Goal: Information Seeking & Learning: Learn about a topic

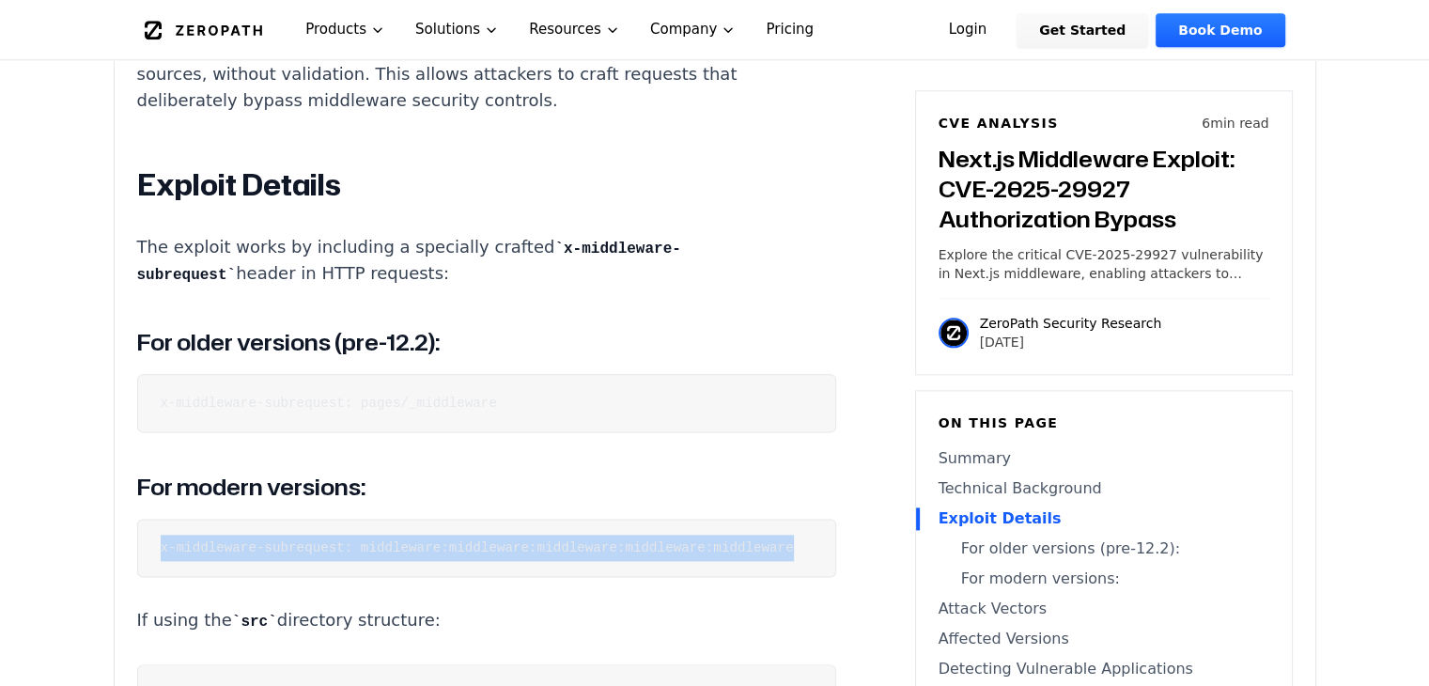
scroll to position [0, 34]
drag, startPoint x: 159, startPoint y: 549, endPoint x: 740, endPoint y: 584, distance: 582.6
copy code "x-middleware-subrequest: middleware:middleware:middleware:middleware:middleware"
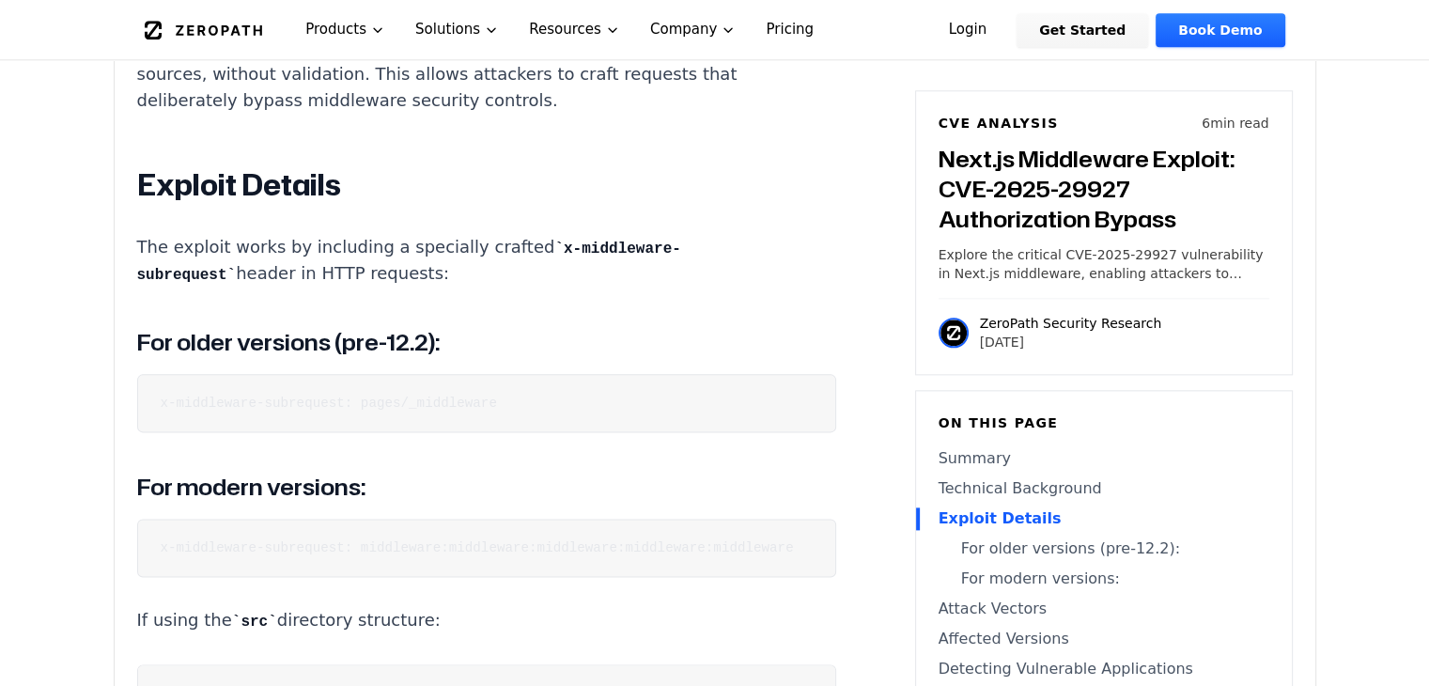
click at [549, 409] on pre "x-middleware-subrequest: pages/_middleware" at bounding box center [486, 403] width 699 height 58
drag, startPoint x: 549, startPoint y: 409, endPoint x: 135, endPoint y: 399, distance: 413.4
click at [137, 399] on pre "x-middleware-subrequest: pages/_middleware" at bounding box center [486, 403] width 699 height 58
copy code "x-middleware-subrequest: pages/_middleware"
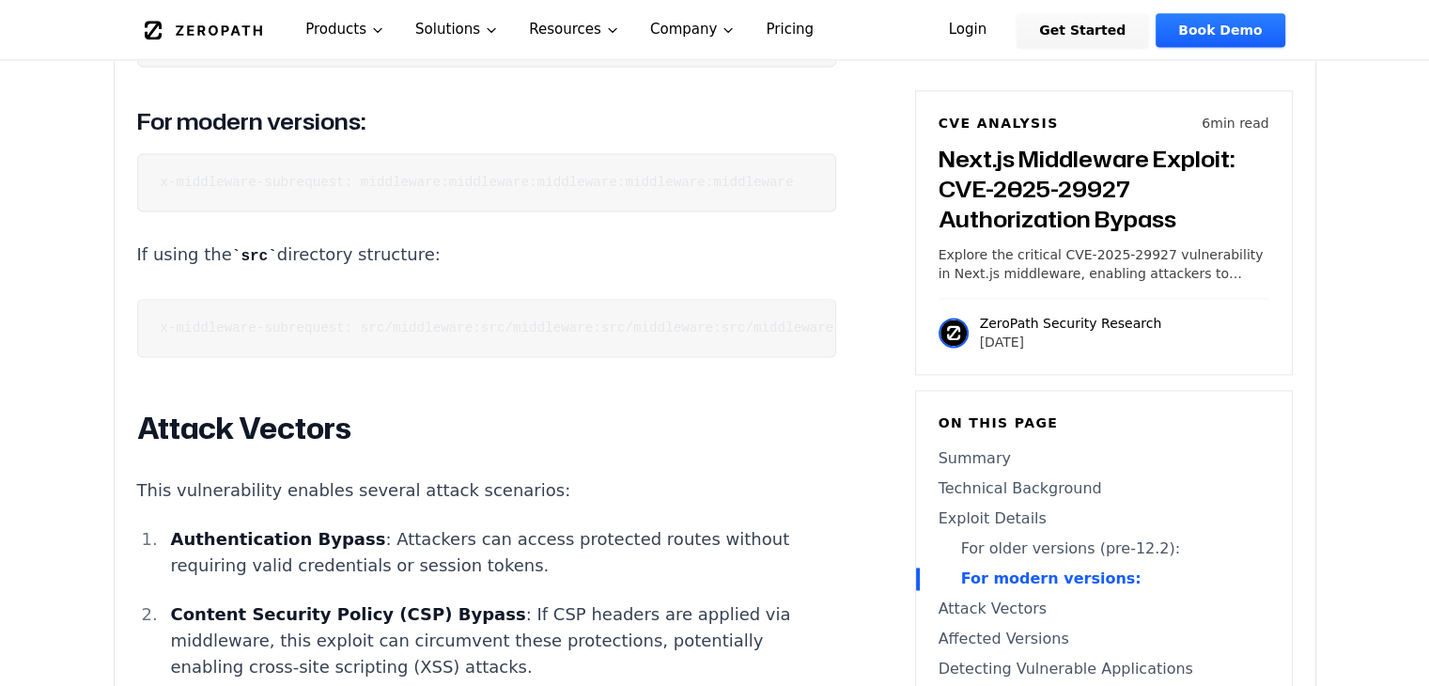
scroll to position [2593, 0]
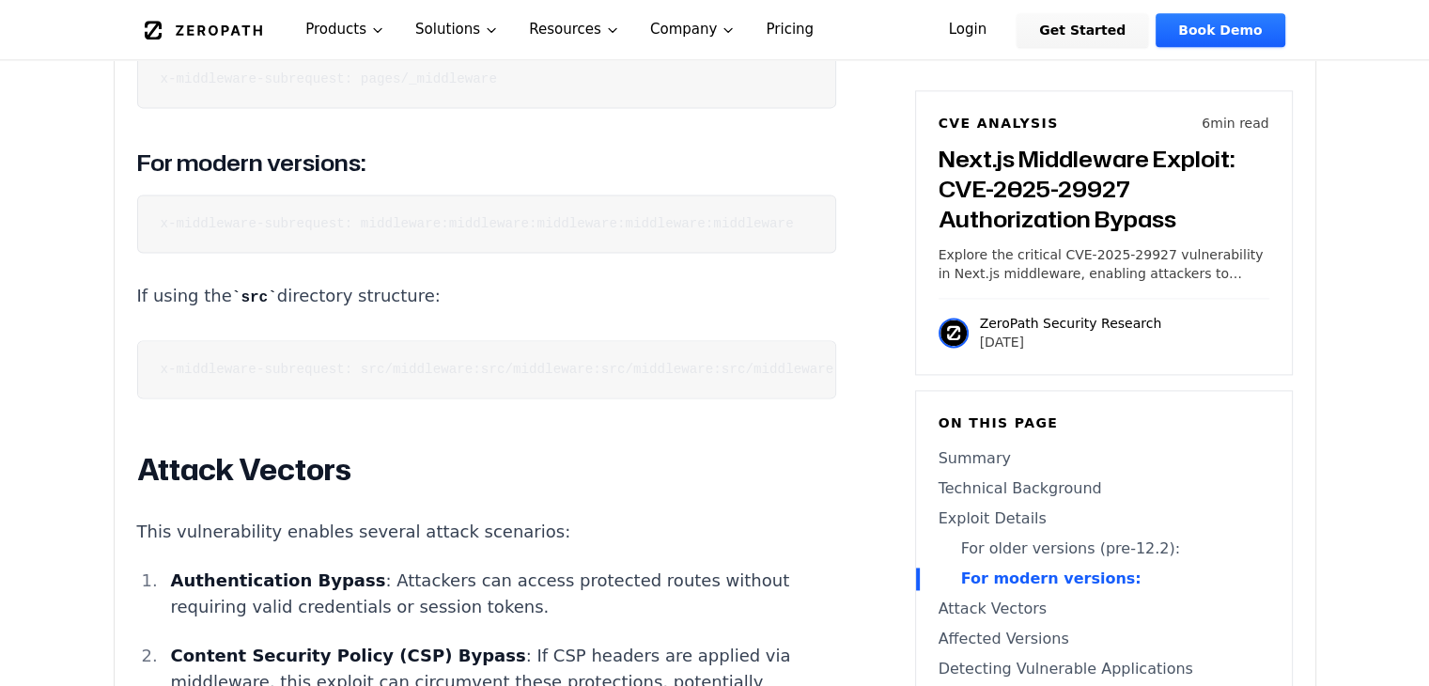
click at [485, 377] on code "x-middleware-subrequest: src/middleware:src/middleware:src/middleware:src/middl…" at bounding box center [558, 369] width 794 height 15
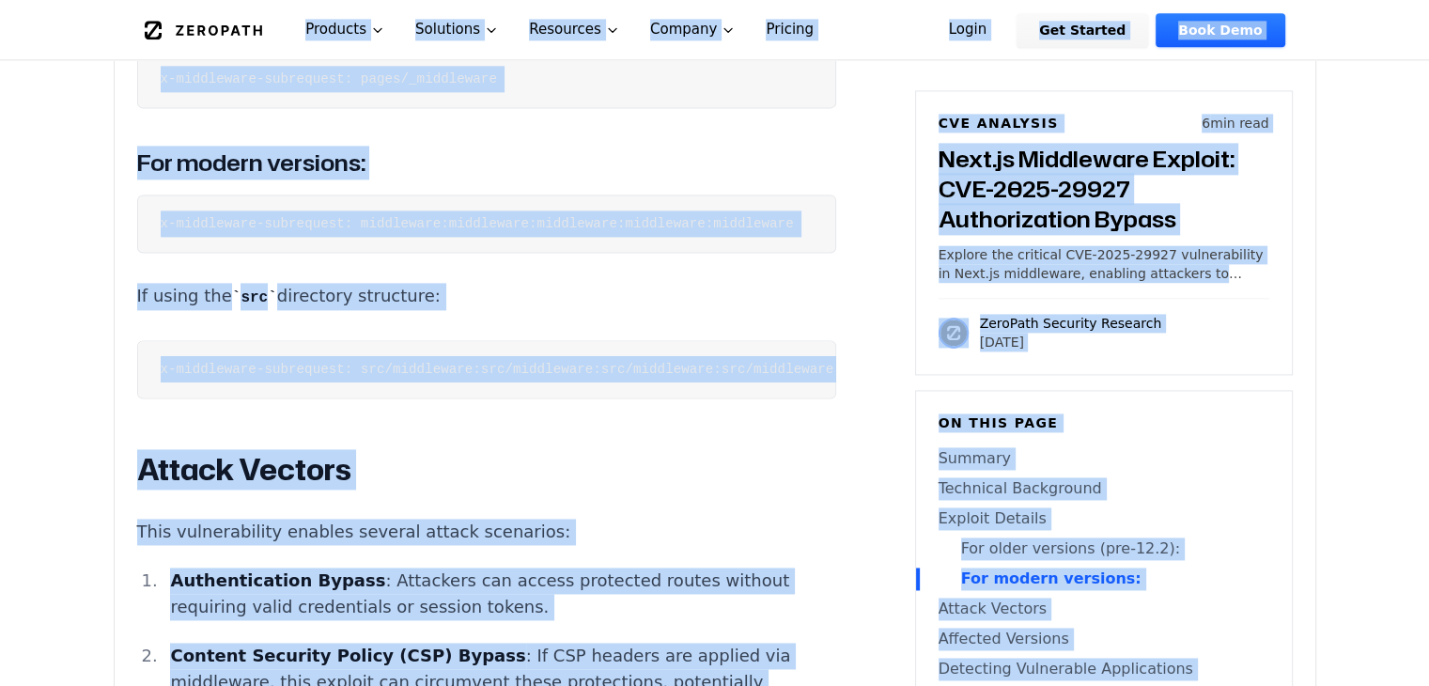
click at [485, 377] on code "x-middleware-subrequest: src/middleware:src/middleware:src/middleware:src/middl…" at bounding box center [558, 369] width 794 height 15
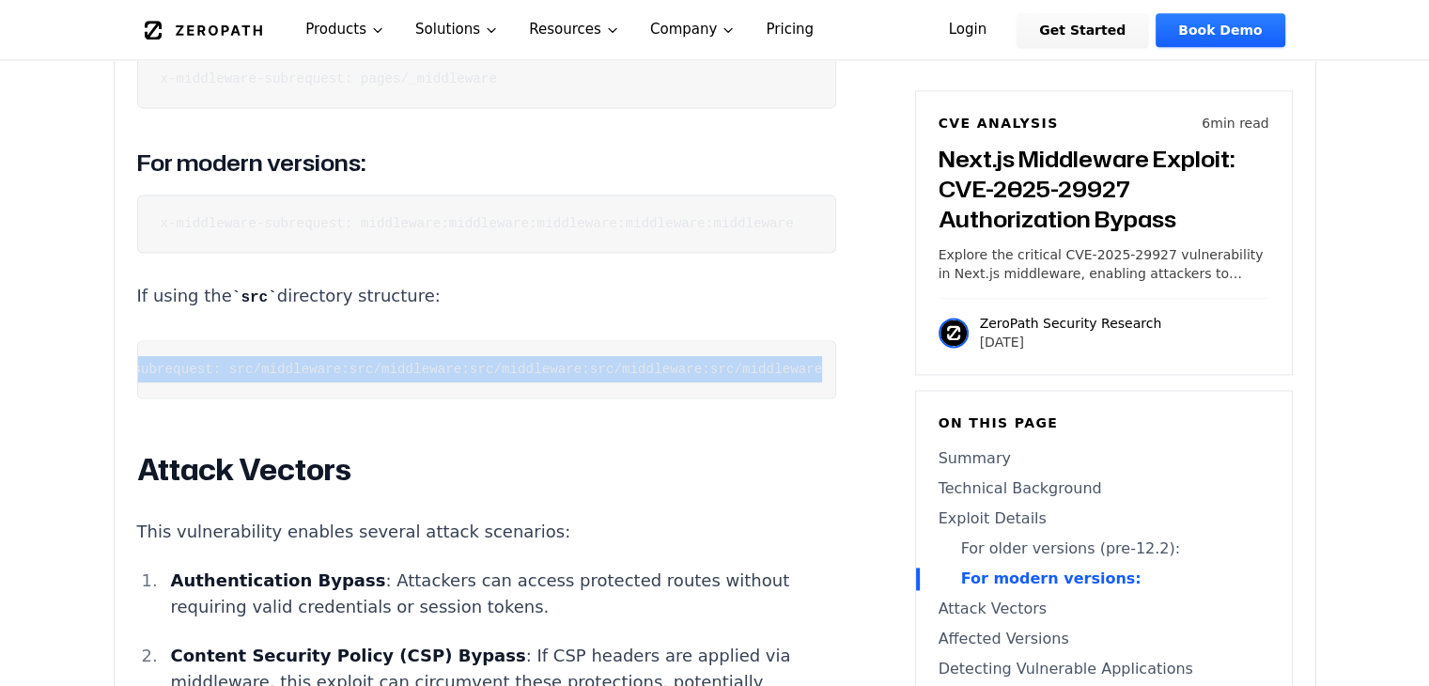
scroll to position [0, 0]
drag, startPoint x: 713, startPoint y: 385, endPoint x: 127, endPoint y: 343, distance: 587.7
click at [127, 343] on div "Experimental AI-Generated Content This CVE analysis is an experimental publicat…" at bounding box center [715, 602] width 1201 height 5451
copy code "x-middleware-subrequest: src/middleware:src/middleware:src/middleware:src/middl…"
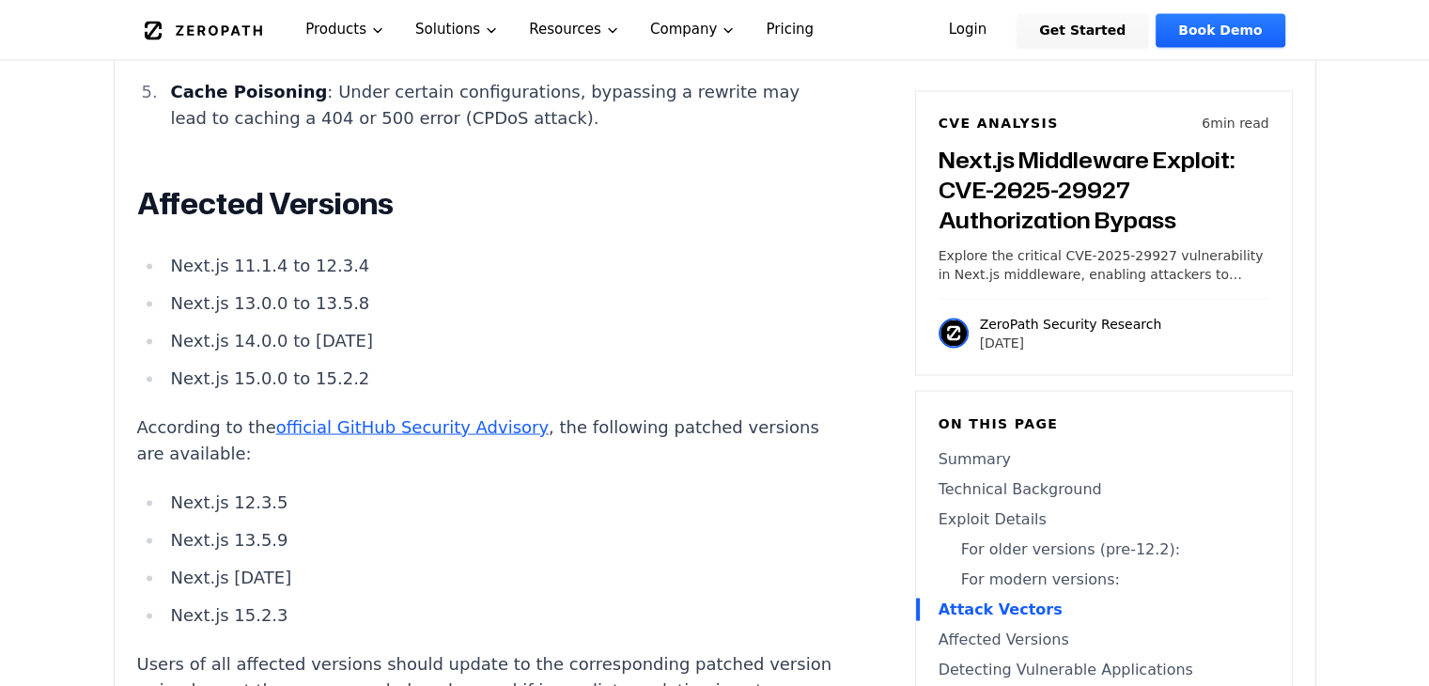
scroll to position [3448, 0]
